Goal: Task Accomplishment & Management: Use online tool/utility

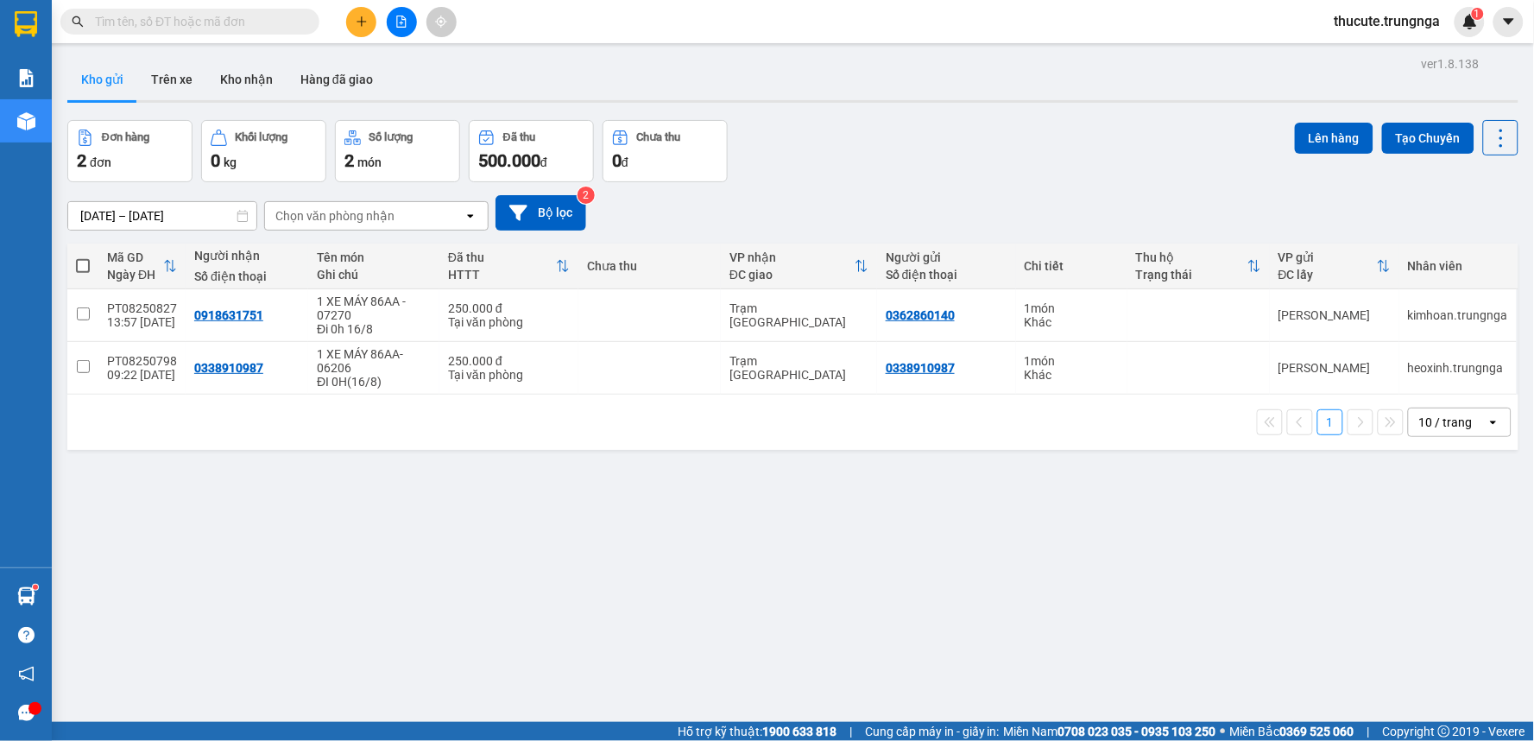
click at [220, 23] on input "text" at bounding box center [197, 21] width 204 height 19
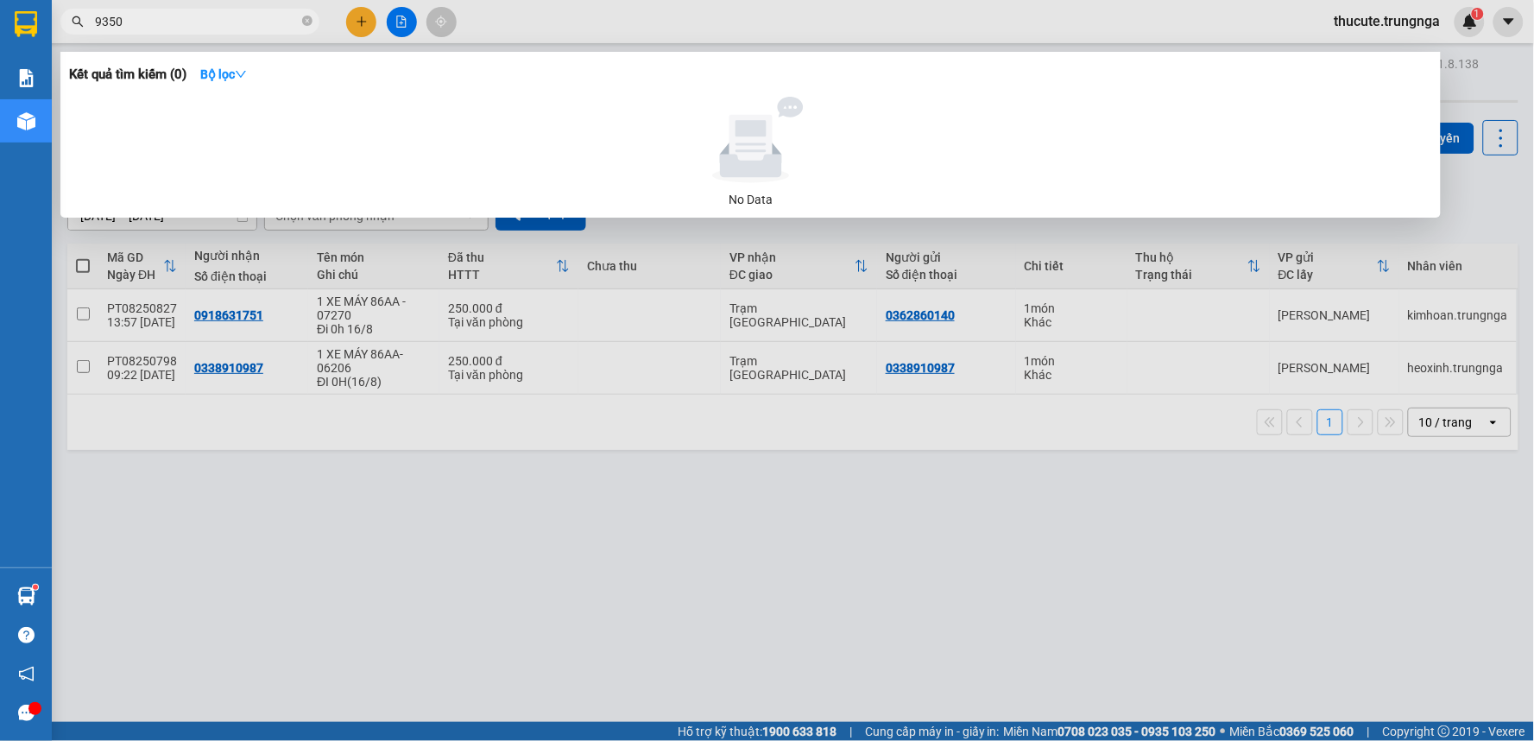
click at [220, 17] on input "9350" at bounding box center [197, 21] width 204 height 19
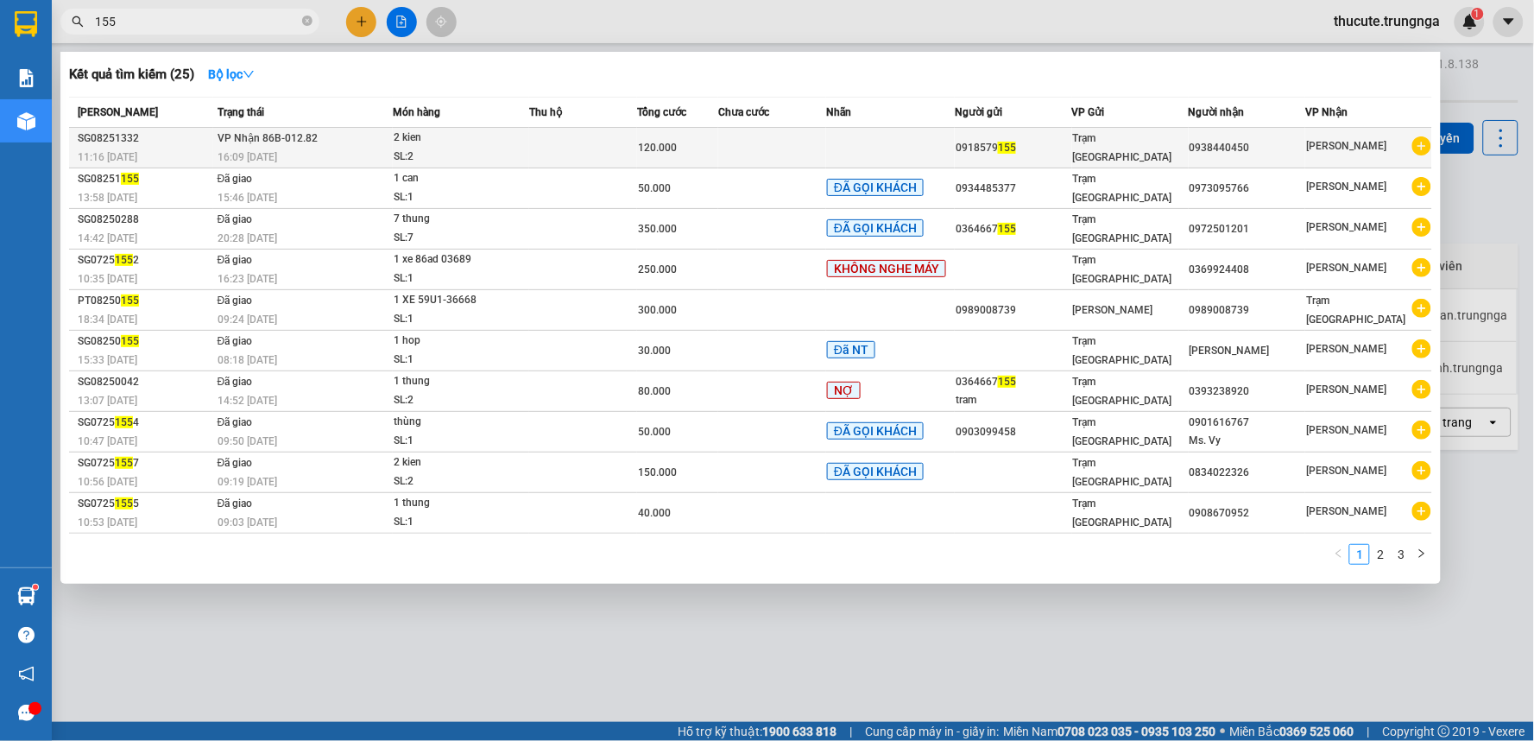
type input "155"
click at [304, 157] on div "16:09 [DATE]" at bounding box center [305, 157] width 174 height 19
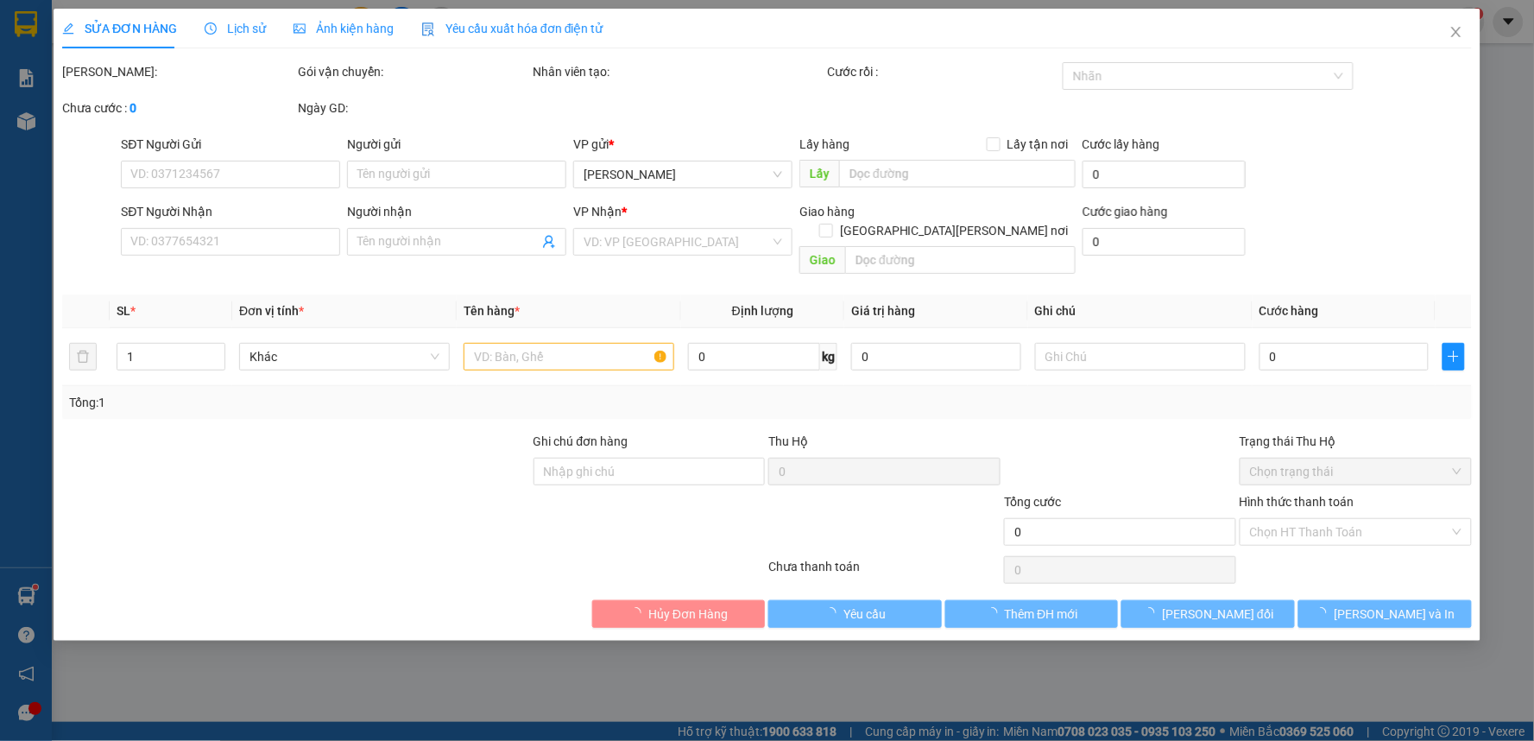
type input "0918579155"
type input "0938440450"
type input "120.000"
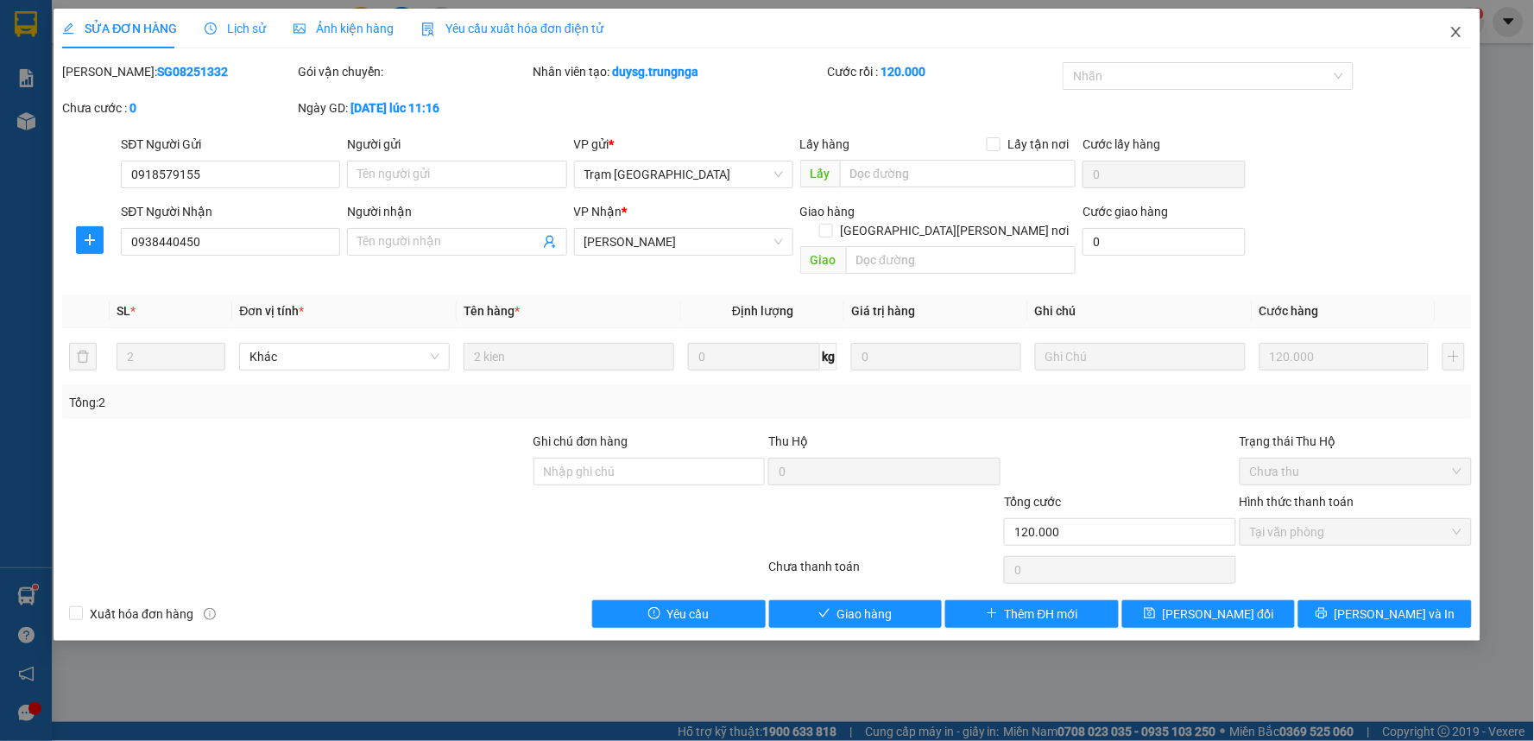
click at [1466, 19] on span "Close" at bounding box center [1456, 33] width 48 height 48
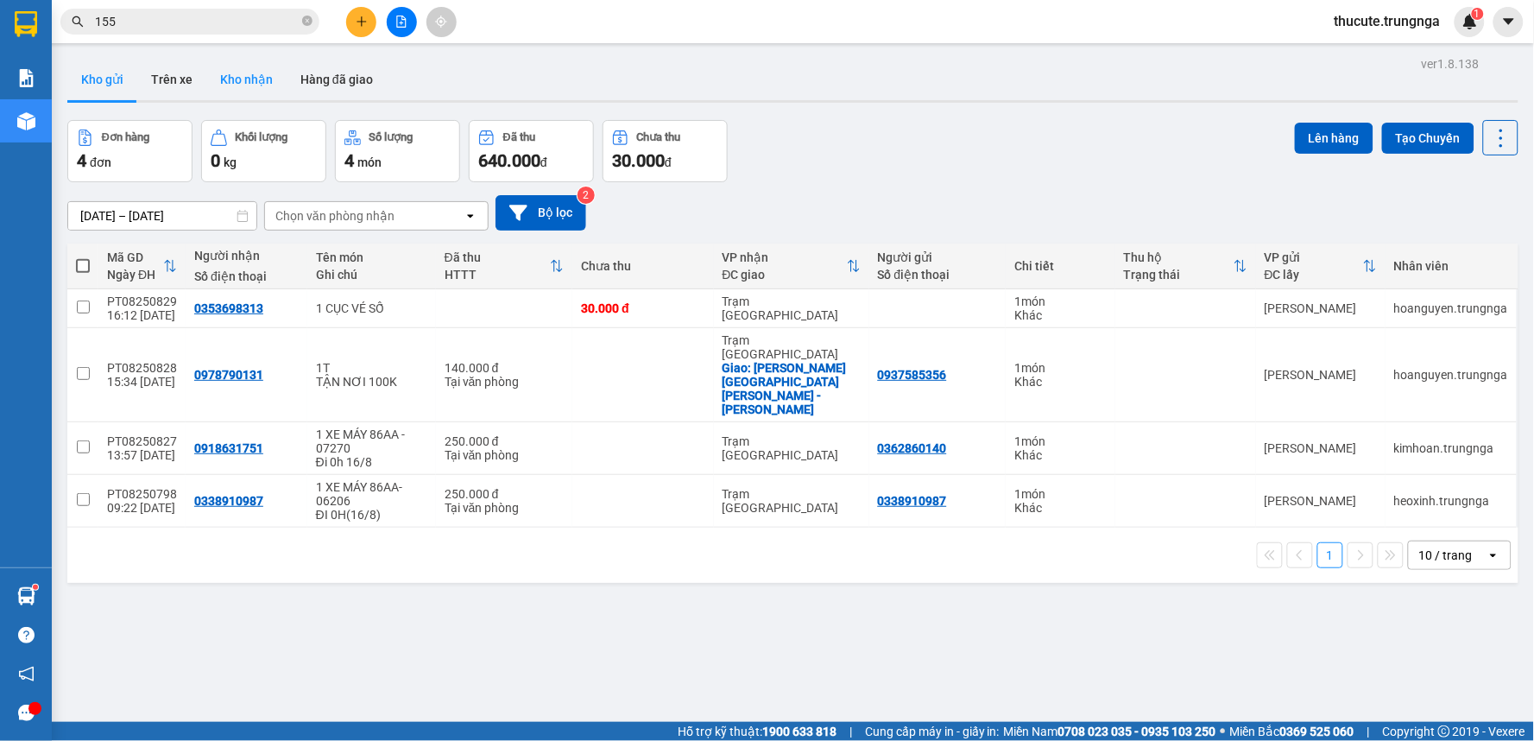
click at [229, 73] on button "Kho nhận" at bounding box center [246, 79] width 80 height 41
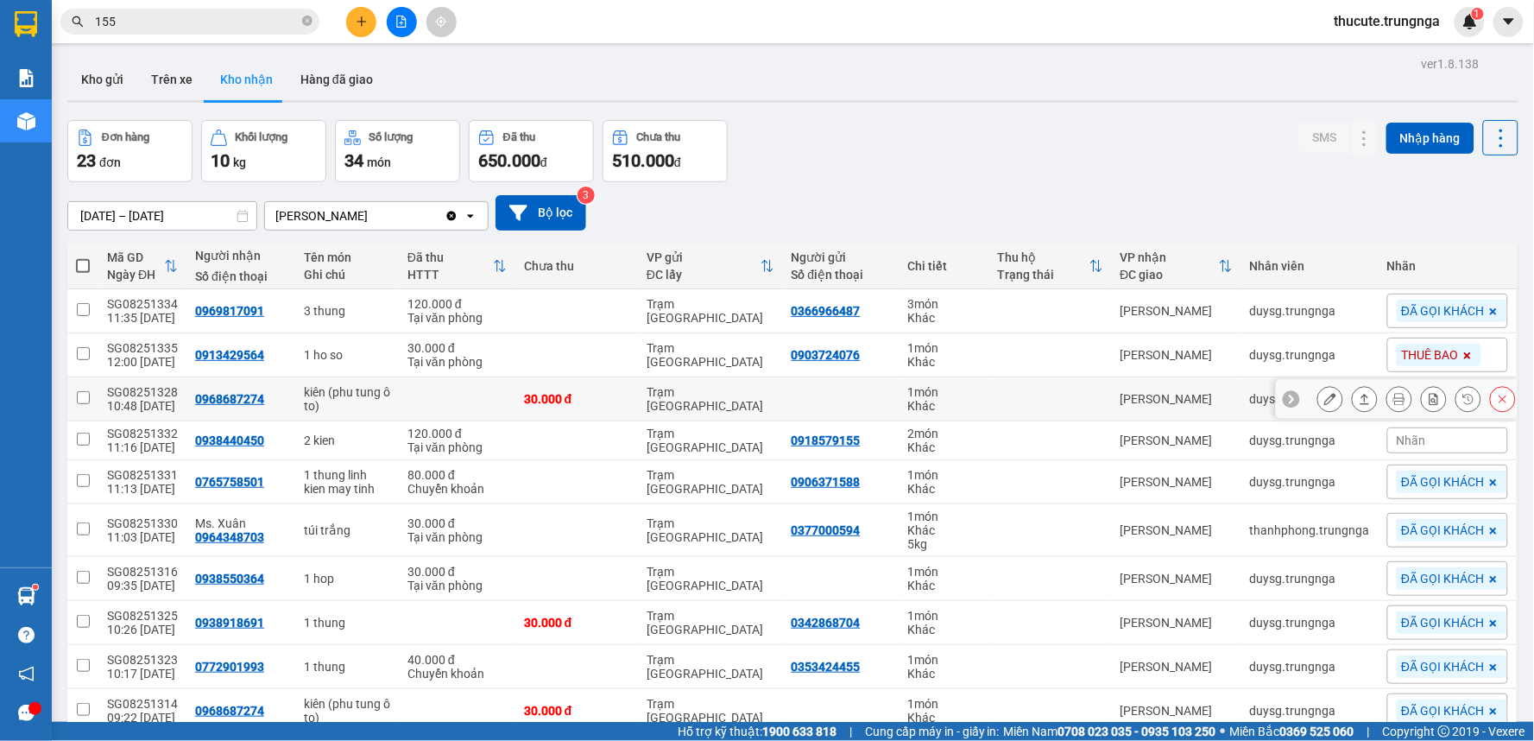
scroll to position [84, 0]
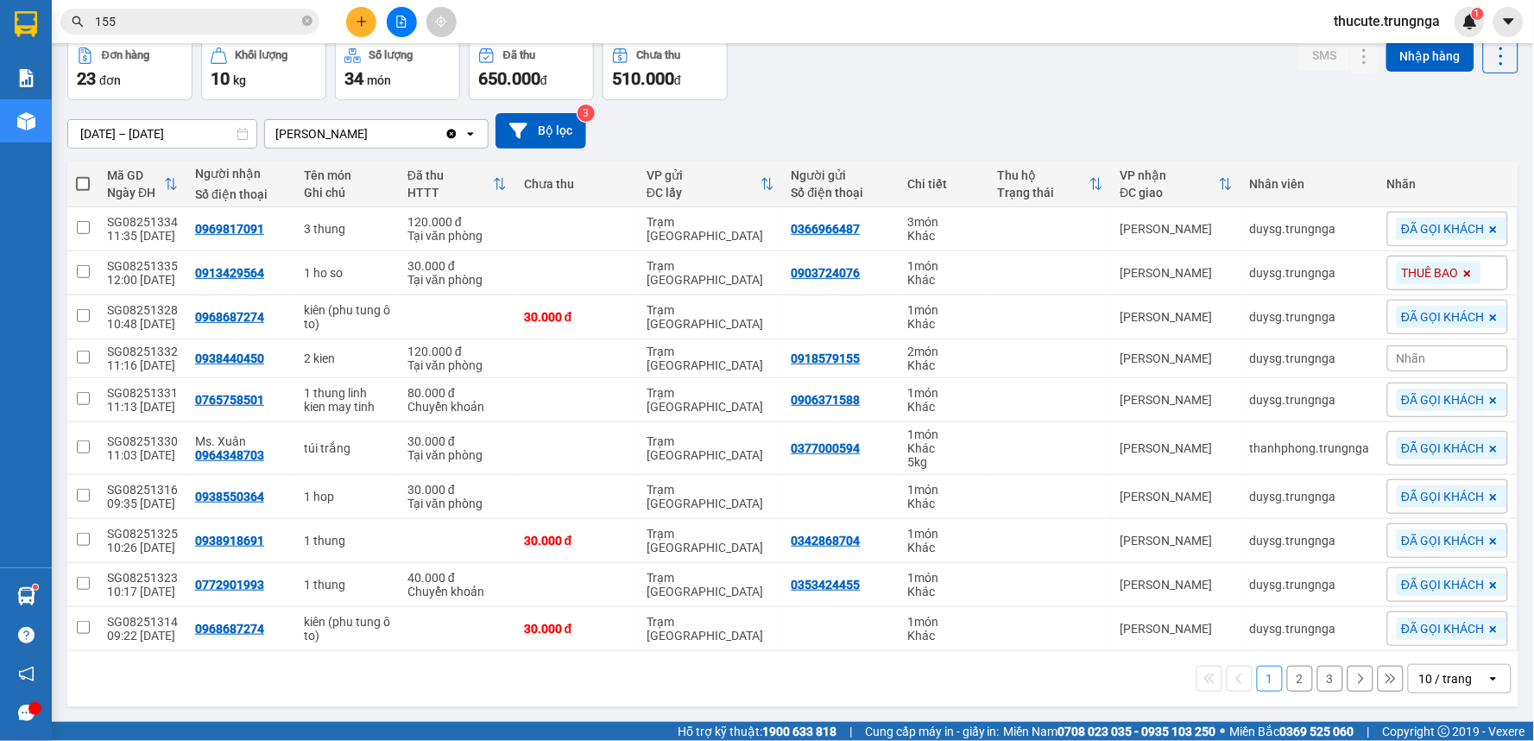
click at [1287, 666] on button "2" at bounding box center [1300, 679] width 26 height 26
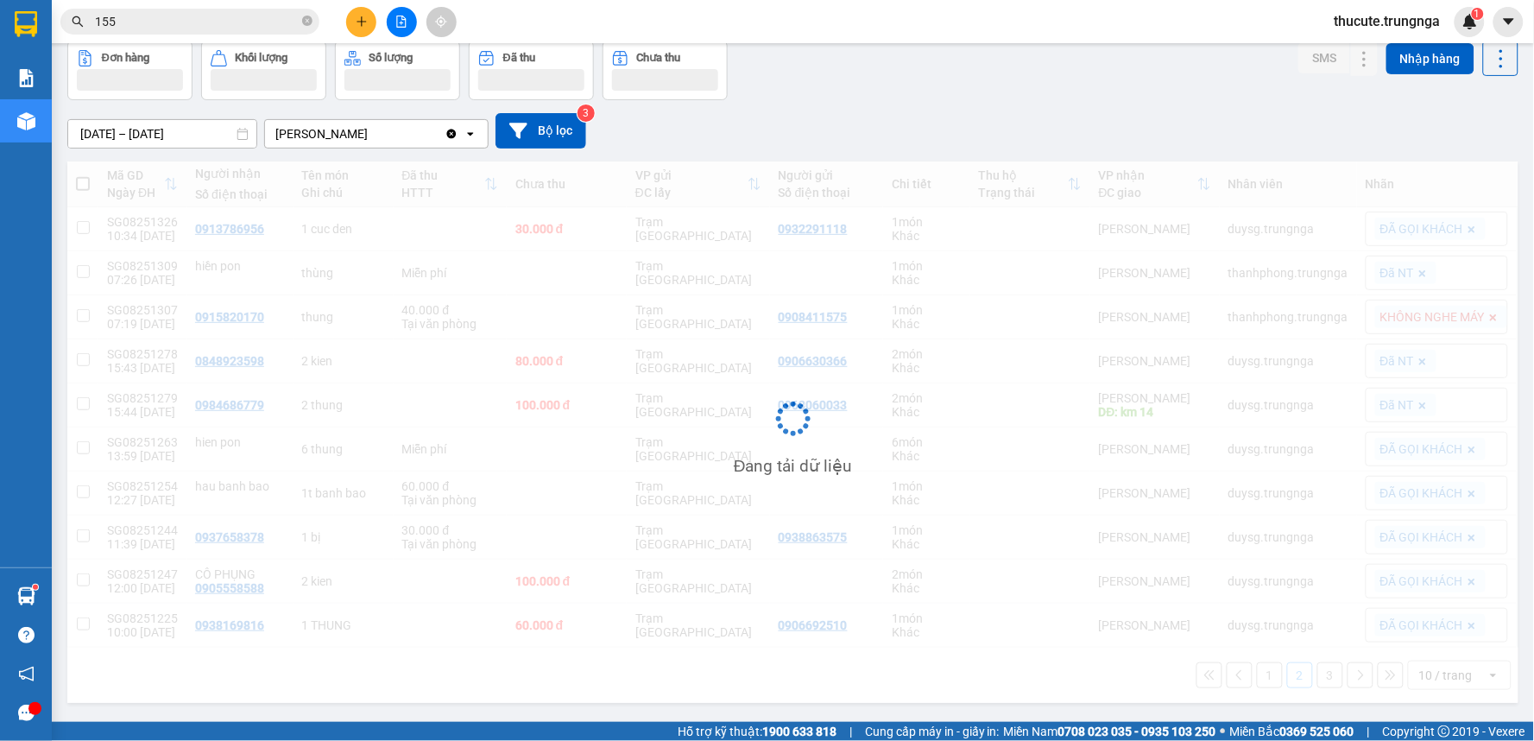
scroll to position [81, 0]
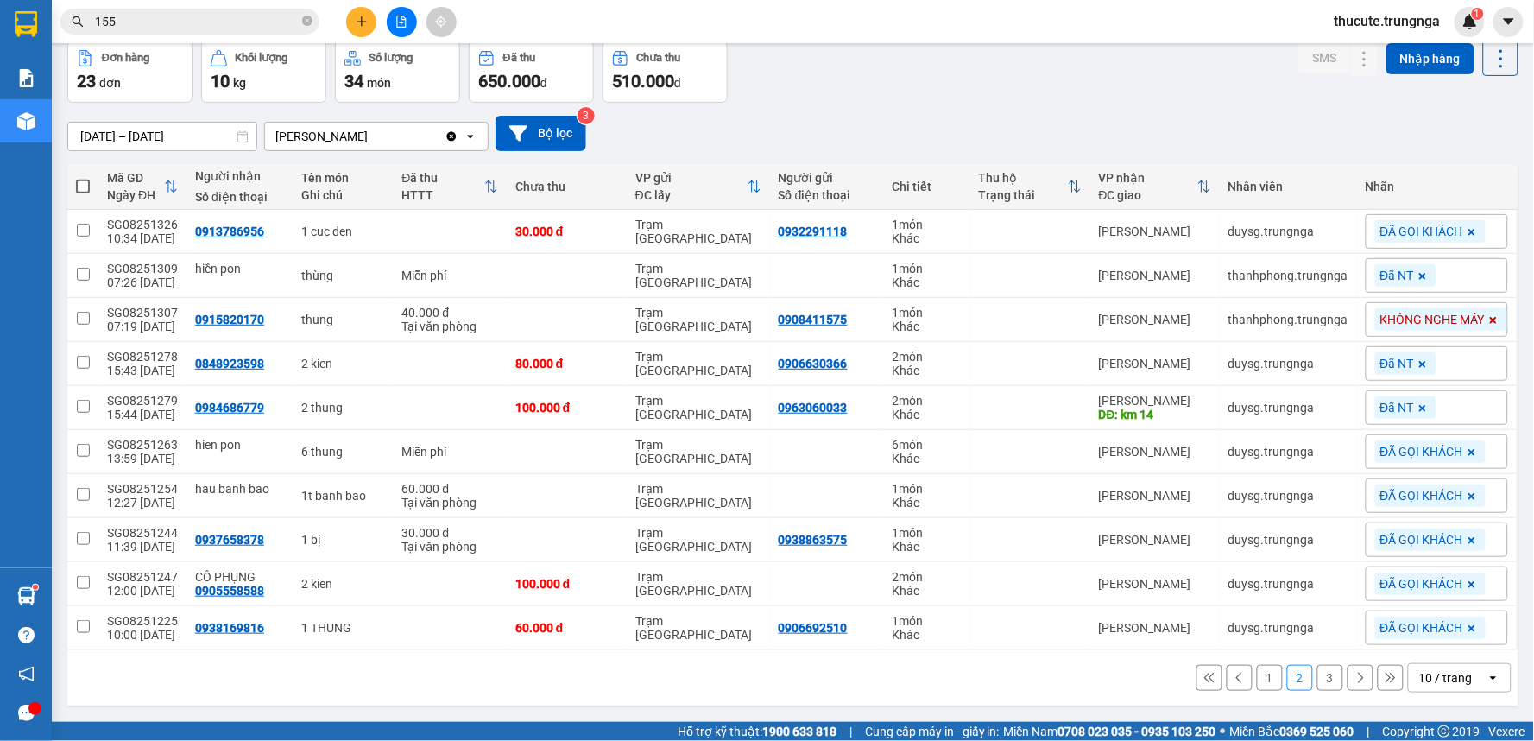
click at [164, 21] on input "155" at bounding box center [197, 21] width 204 height 19
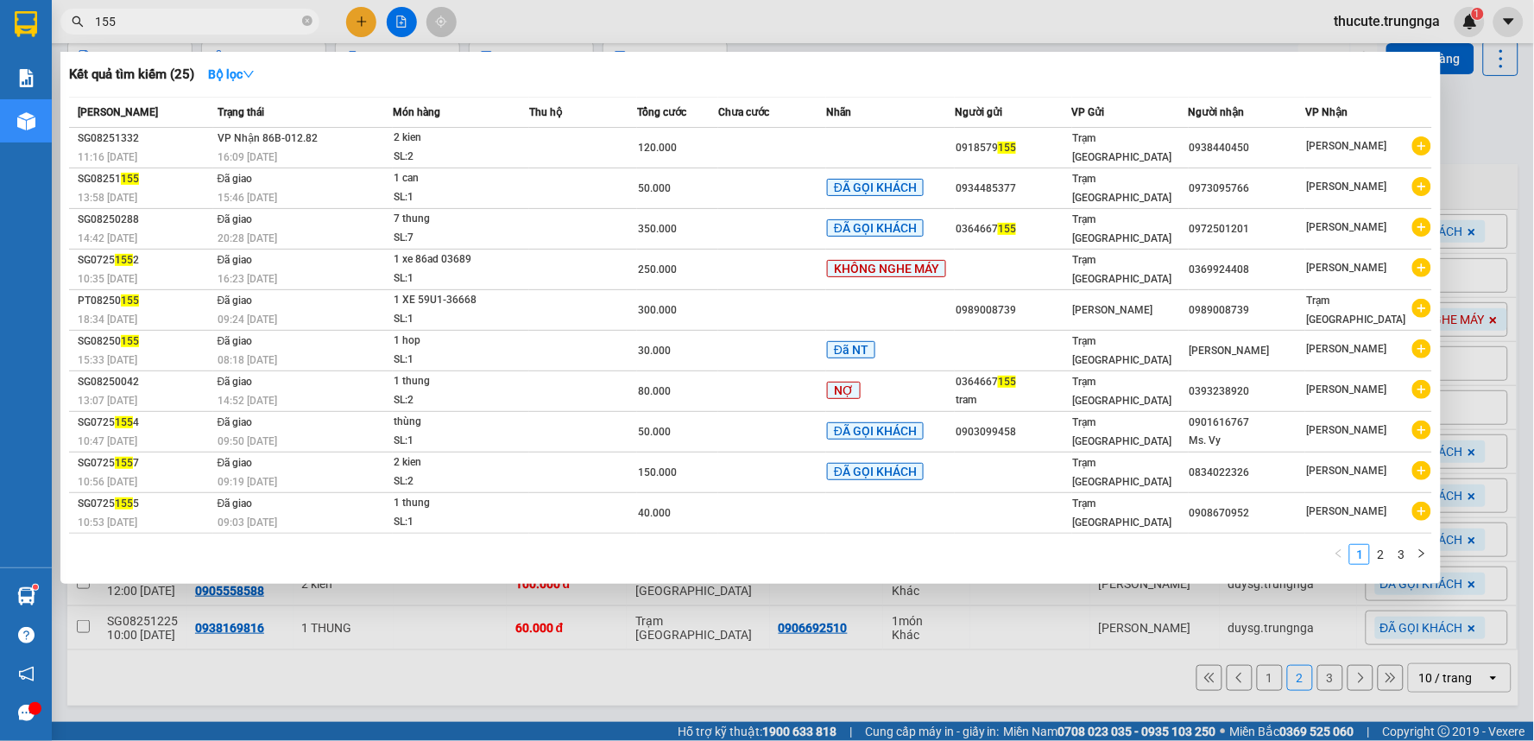
click at [164, 21] on input "155" at bounding box center [197, 21] width 204 height 19
